Goal: Find specific page/section: Locate a particular part of the current website

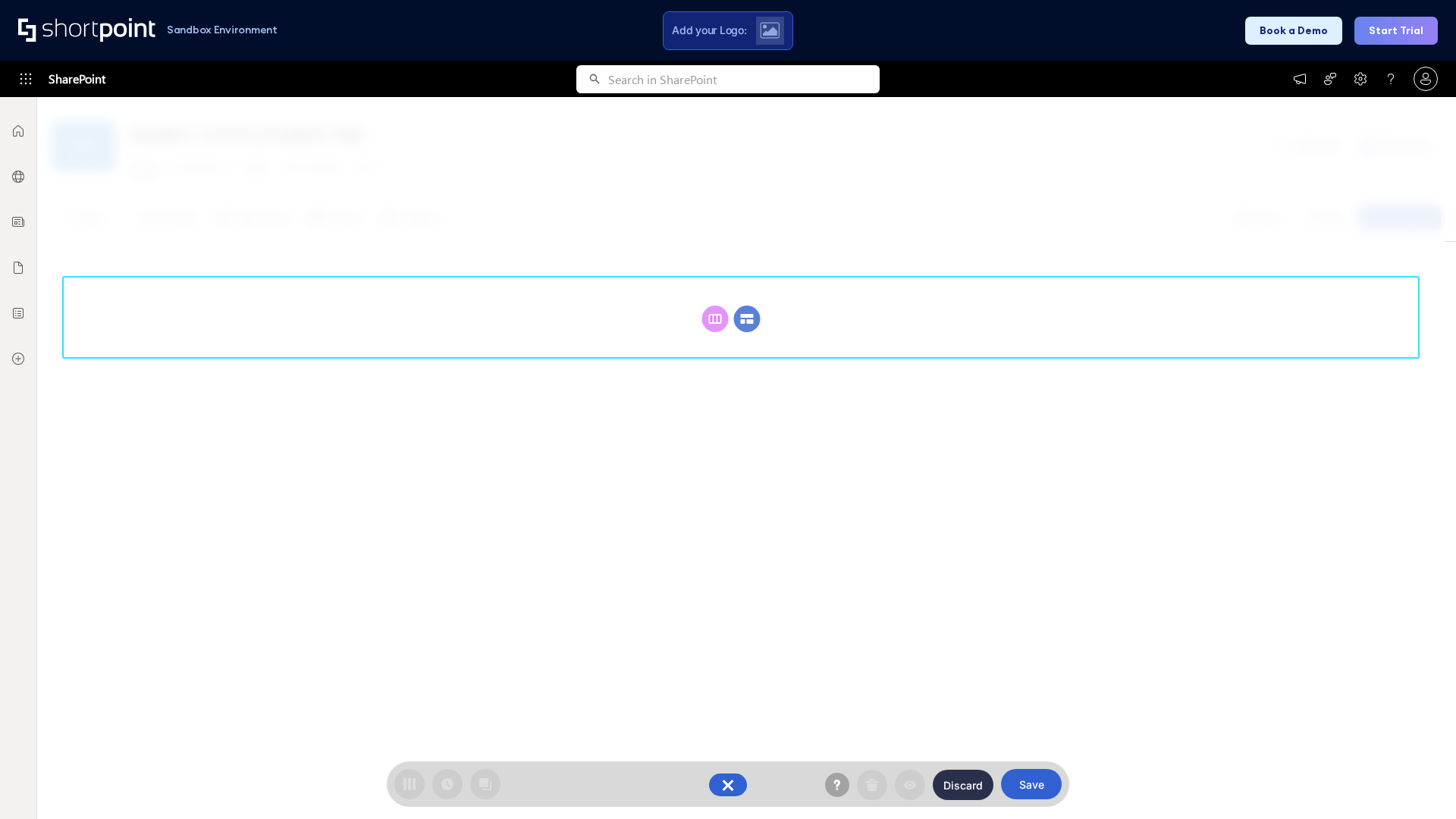
scroll to position [209, 0]
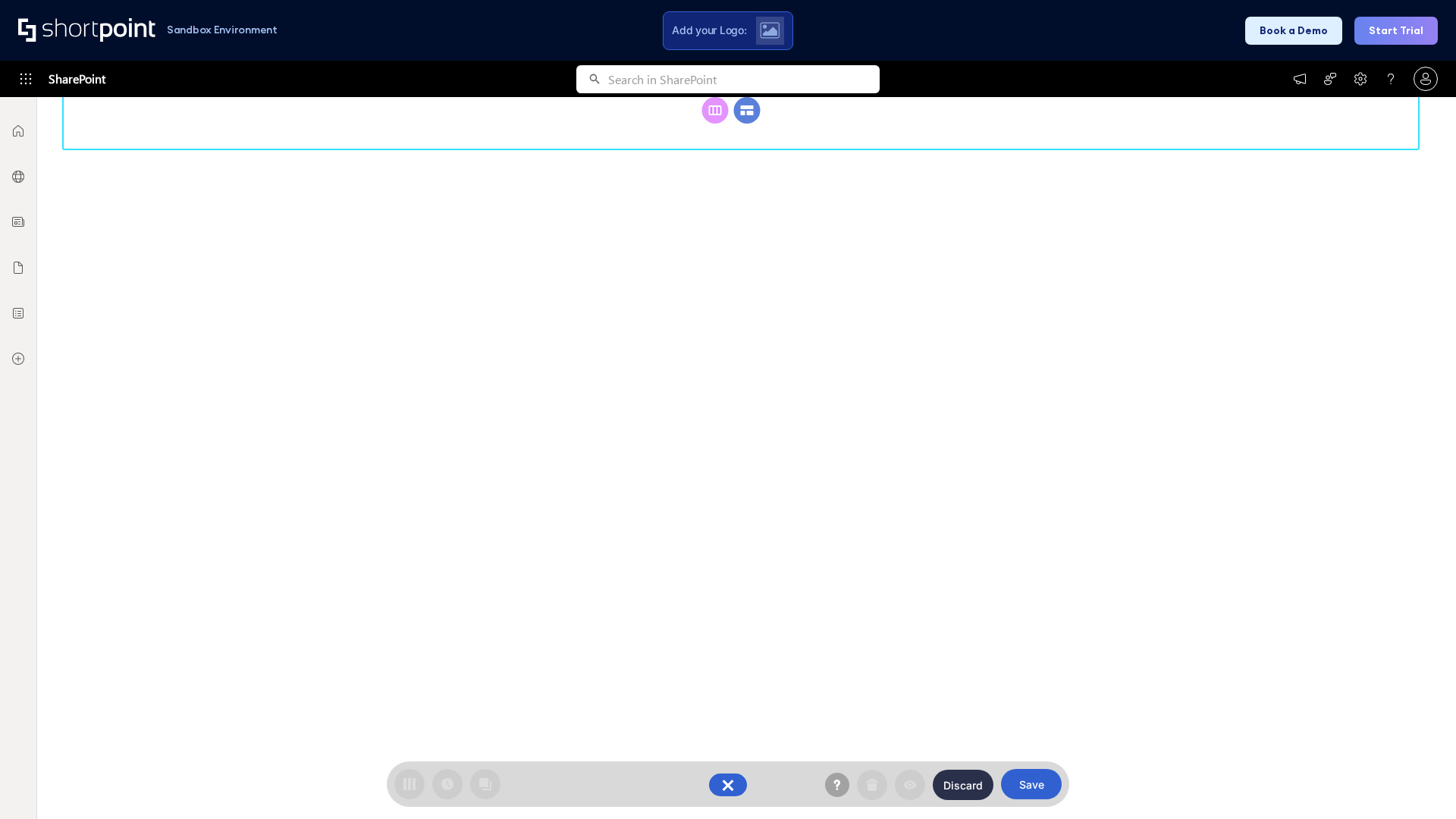
click at [747, 123] on circle at bounding box center [747, 110] width 26 height 26
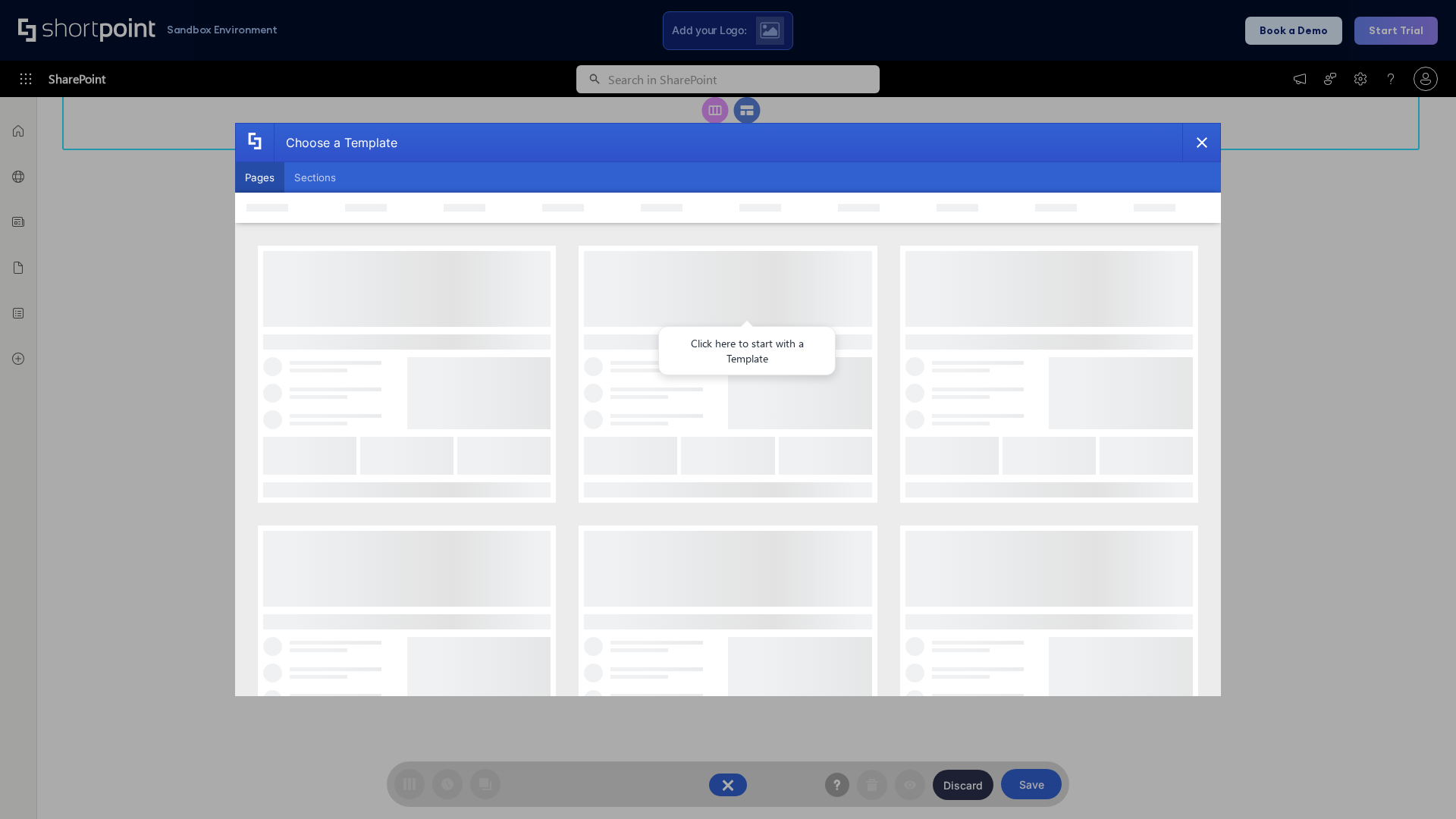
scroll to position [0, 0]
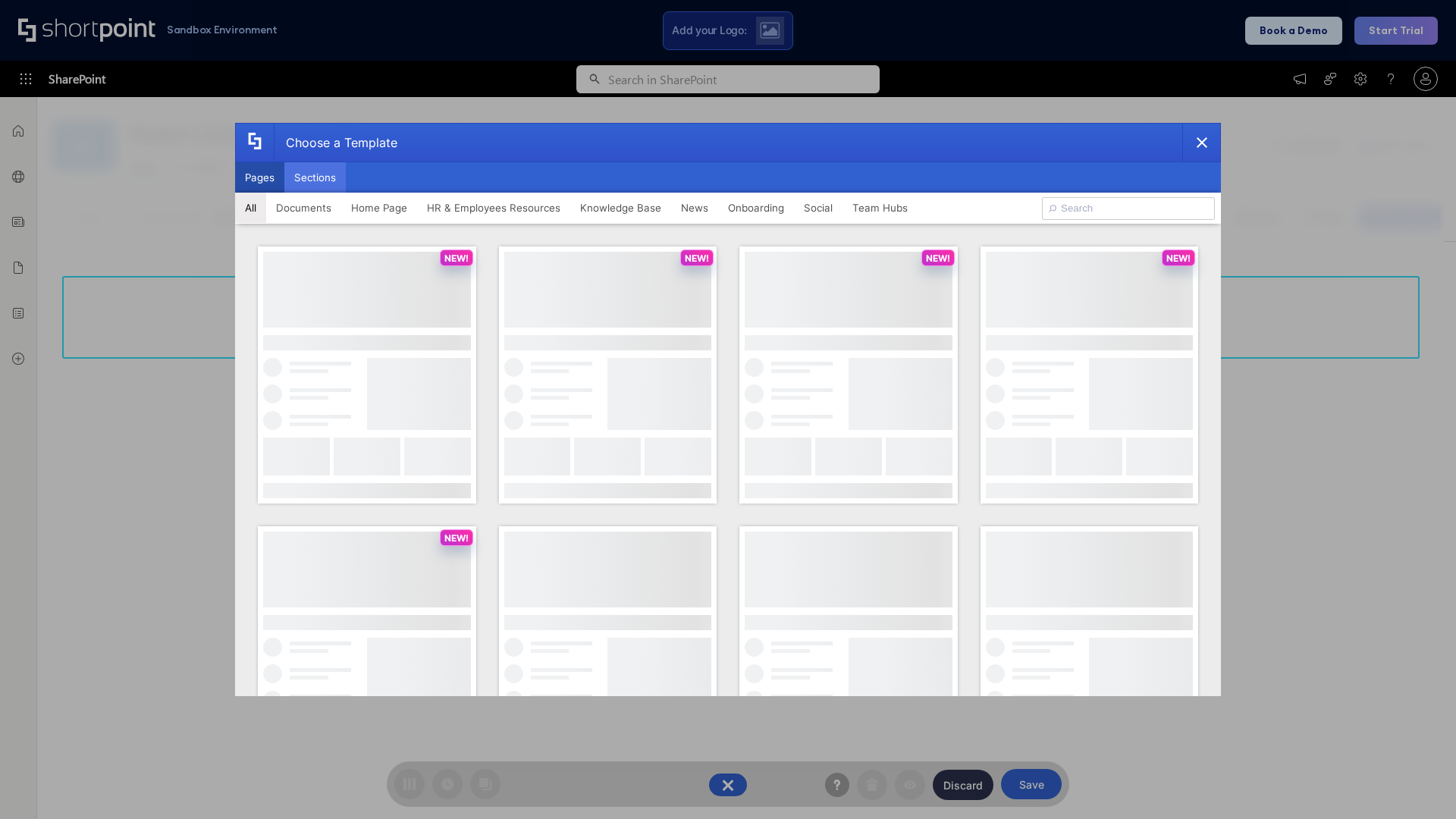
click at [314, 178] on button "Sections" at bounding box center [314, 177] width 61 height 30
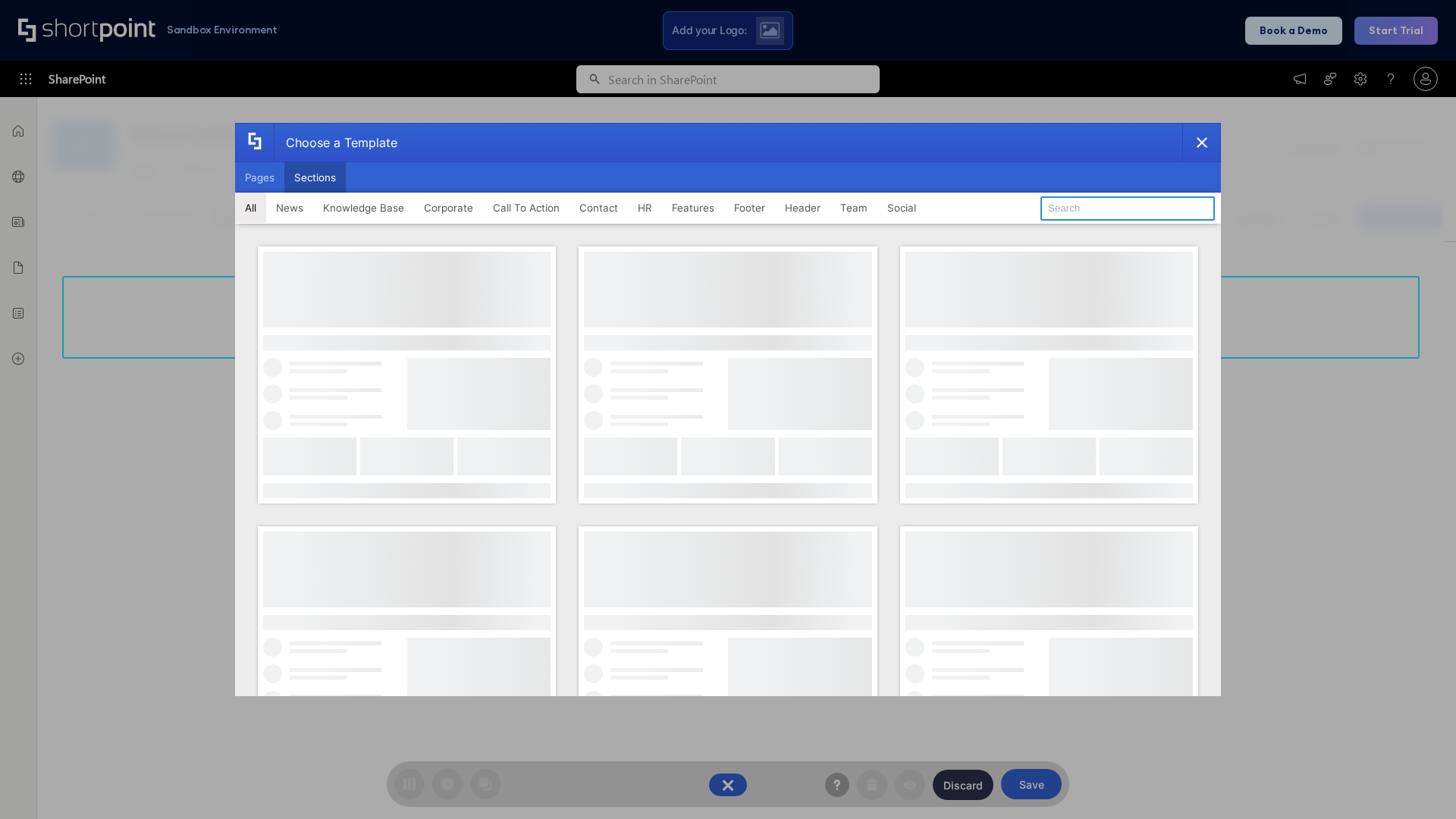
type input "Footer 3"
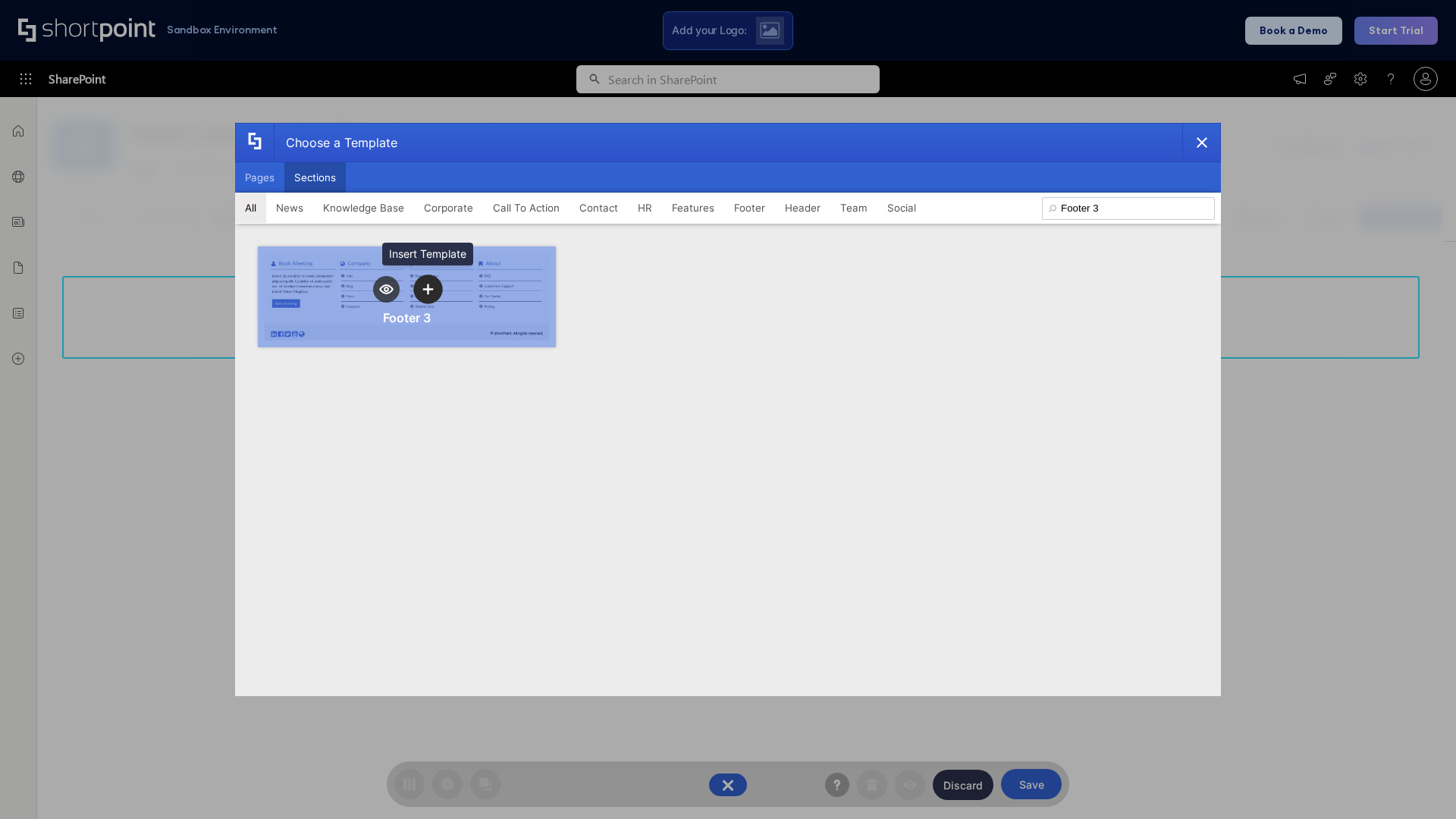
click at [428, 289] on icon "template selector" at bounding box center [427, 288] width 11 height 11
